Goal: Task Accomplishment & Management: Manage account settings

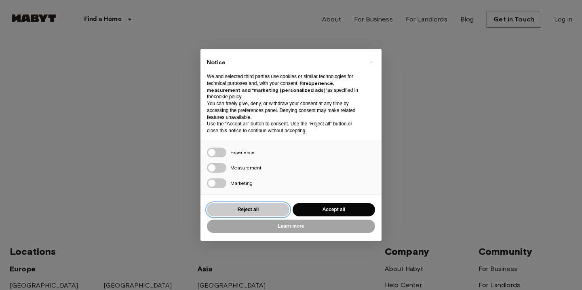
click at [254, 205] on button "Reject all" at bounding box center [248, 209] width 82 height 13
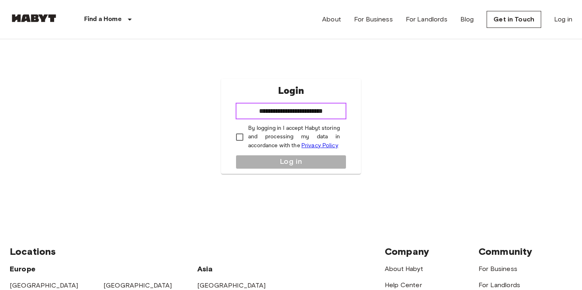
type input "**********"
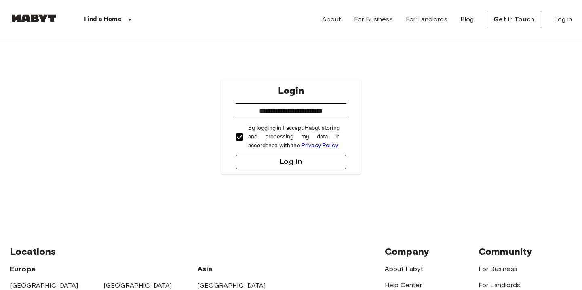
click at [257, 160] on button "Log in" at bounding box center [291, 162] width 111 height 14
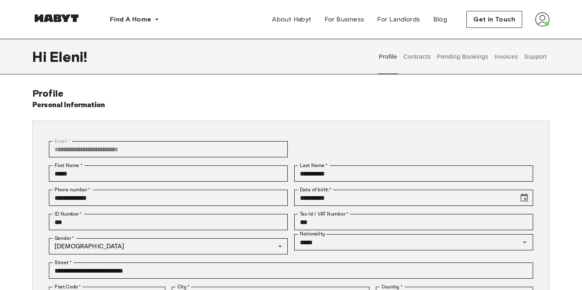
click at [424, 61] on button "Contracts" at bounding box center [417, 57] width 30 height 36
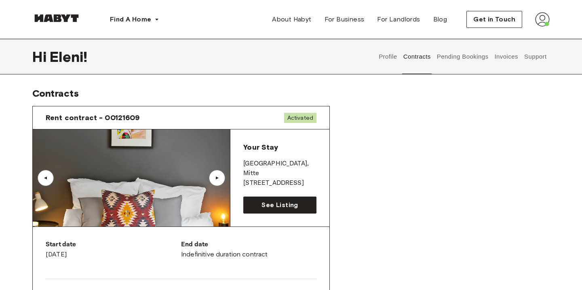
click at [503, 56] on button "Invoices" at bounding box center [505, 57] width 25 height 36
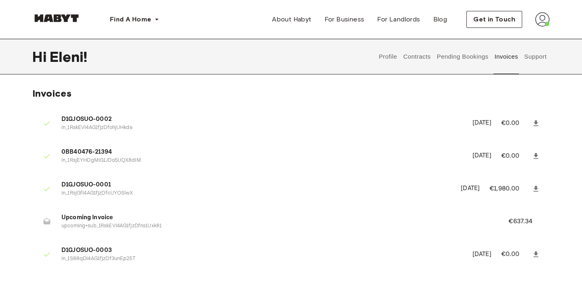
click at [532, 55] on button "Support" at bounding box center [535, 57] width 25 height 36
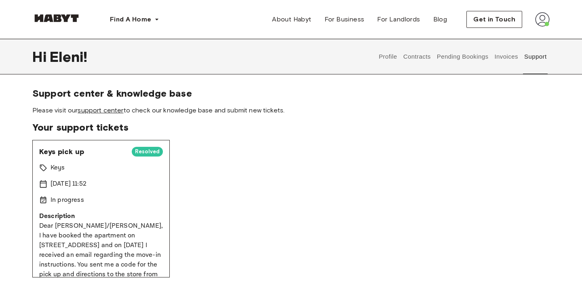
click at [114, 114] on link "support center" at bounding box center [101, 110] width 46 height 8
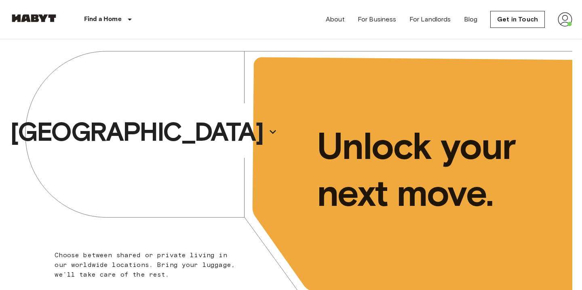
click at [565, 17] on img at bounding box center [565, 19] width 15 height 15
click at [516, 32] on li "Profile" at bounding box center [535, 34] width 81 height 15
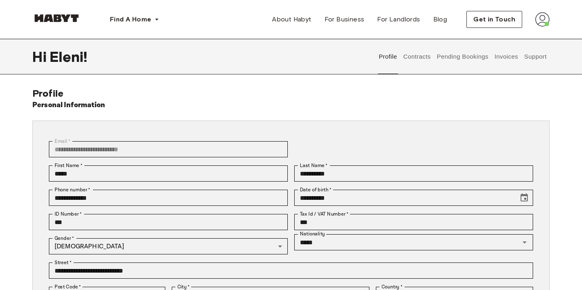
click at [548, 58] on div "Profile Contracts Pending Bookings Invoices Support" at bounding box center [463, 57] width 174 height 36
click at [541, 58] on button "Support" at bounding box center [535, 57] width 25 height 36
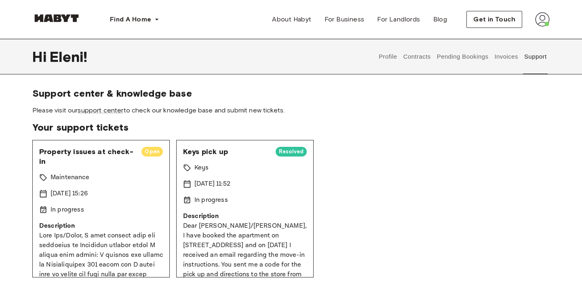
click at [502, 52] on button "Invoices" at bounding box center [505, 57] width 25 height 36
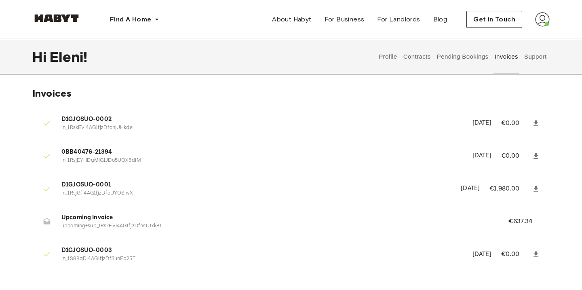
click at [547, 16] on img at bounding box center [542, 19] width 15 height 15
click at [529, 55] on span "Log out" at bounding box center [520, 54] width 24 height 10
